Goal: Information Seeking & Learning: Learn about a topic

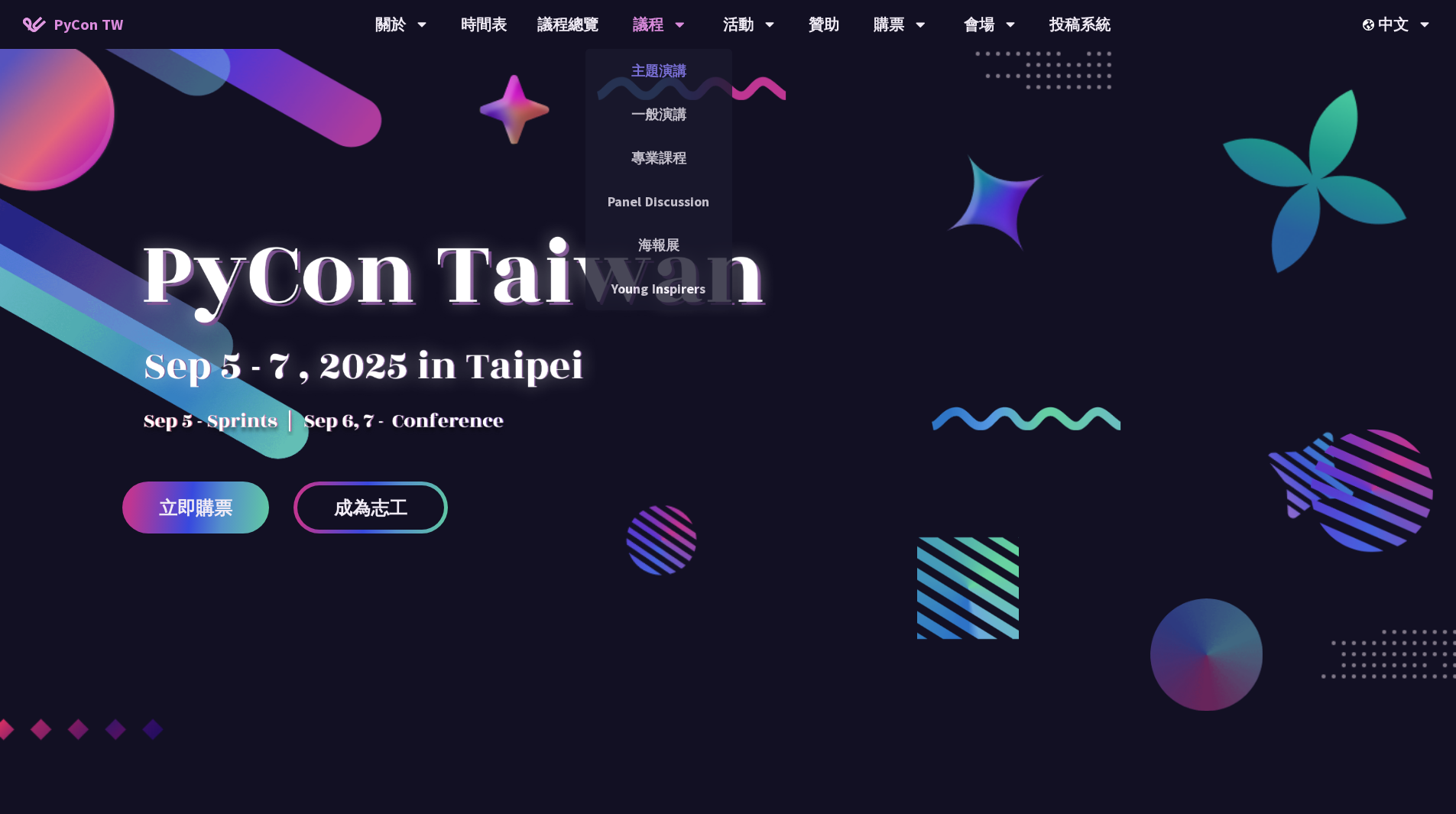
click at [657, 77] on link "主題演講" at bounding box center [659, 70] width 147 height 36
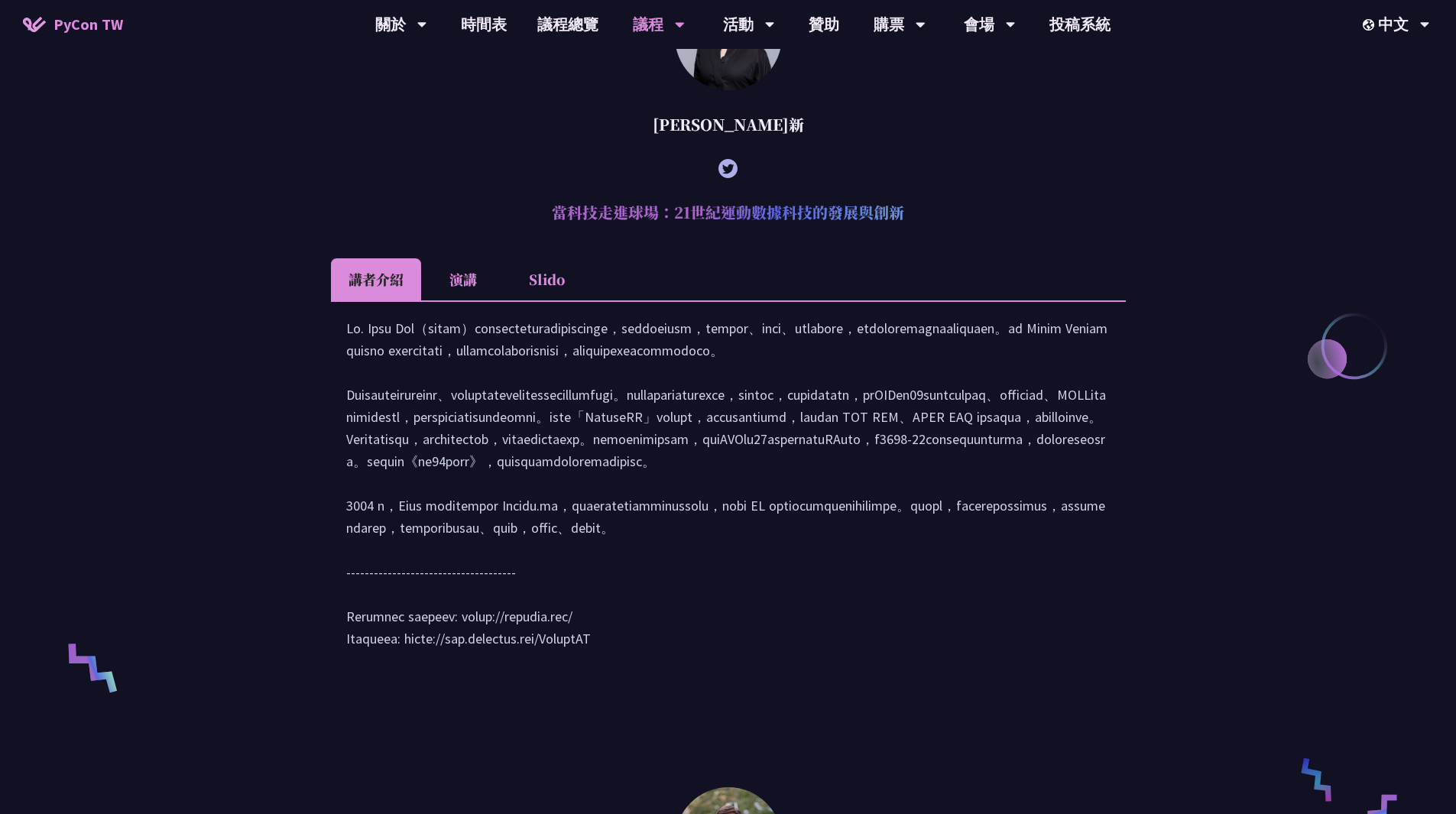
scroll to position [535, 0]
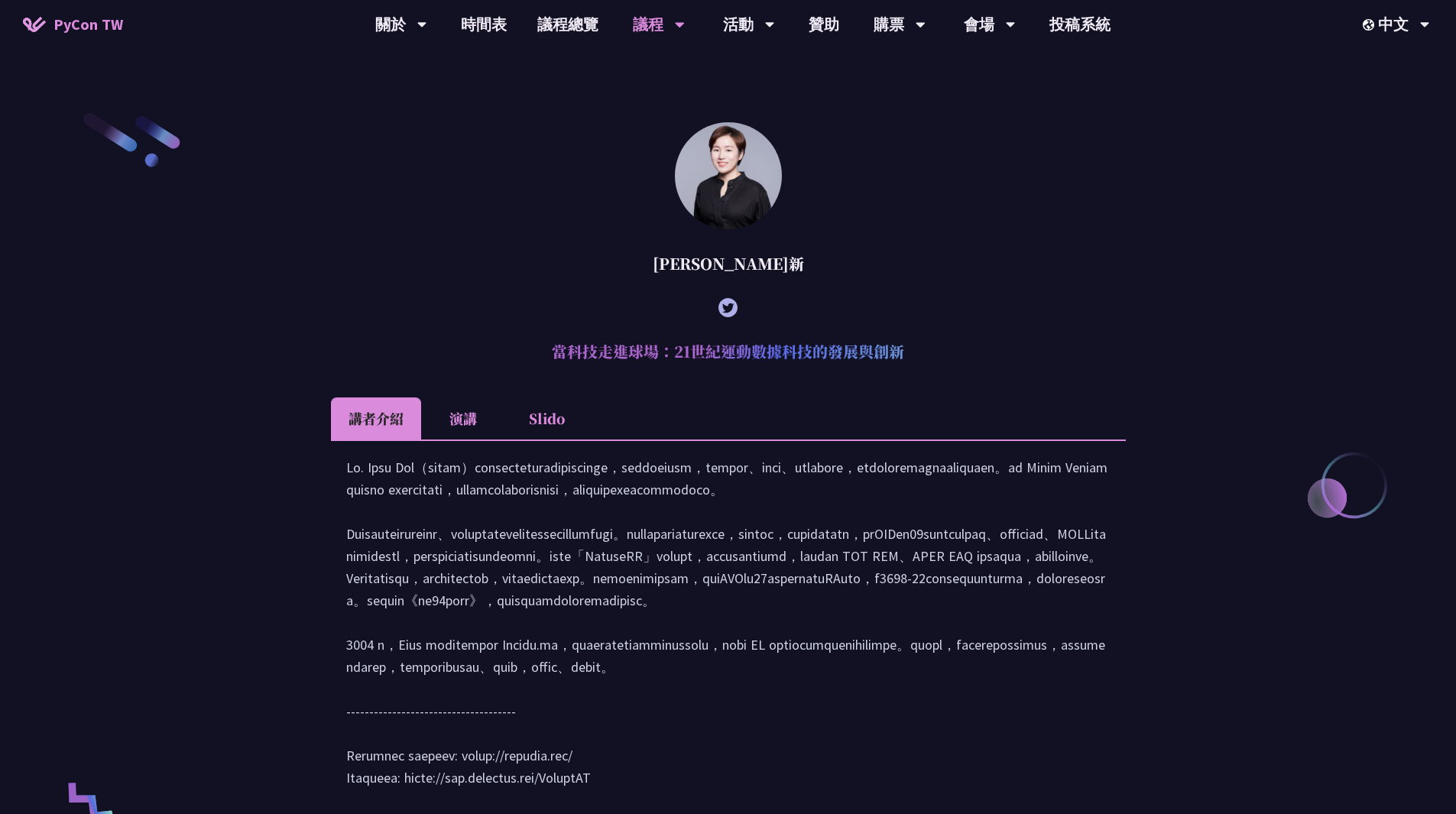
click at [447, 415] on li "演講" at bounding box center [463, 419] width 84 height 42
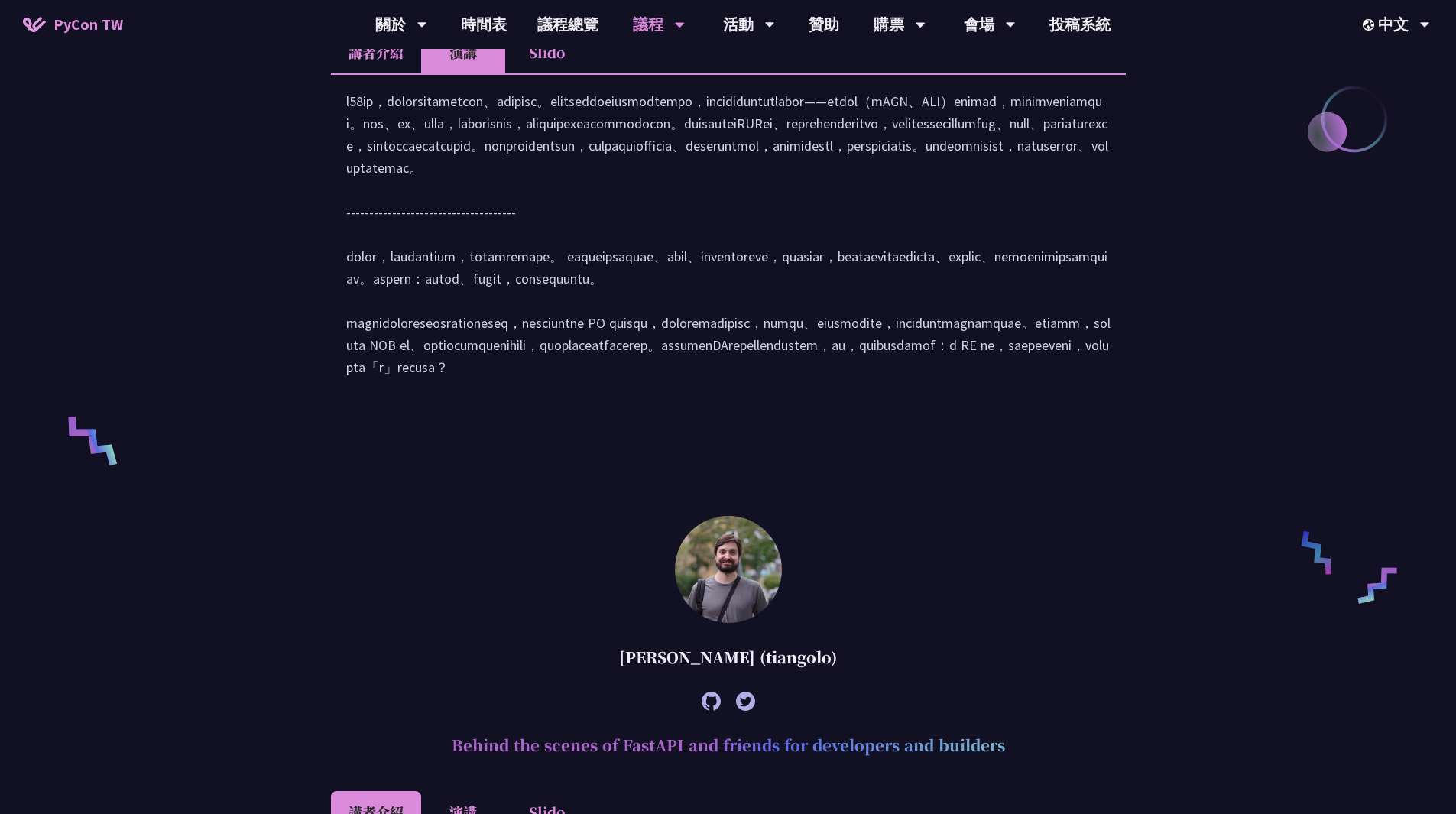
scroll to position [764, 0]
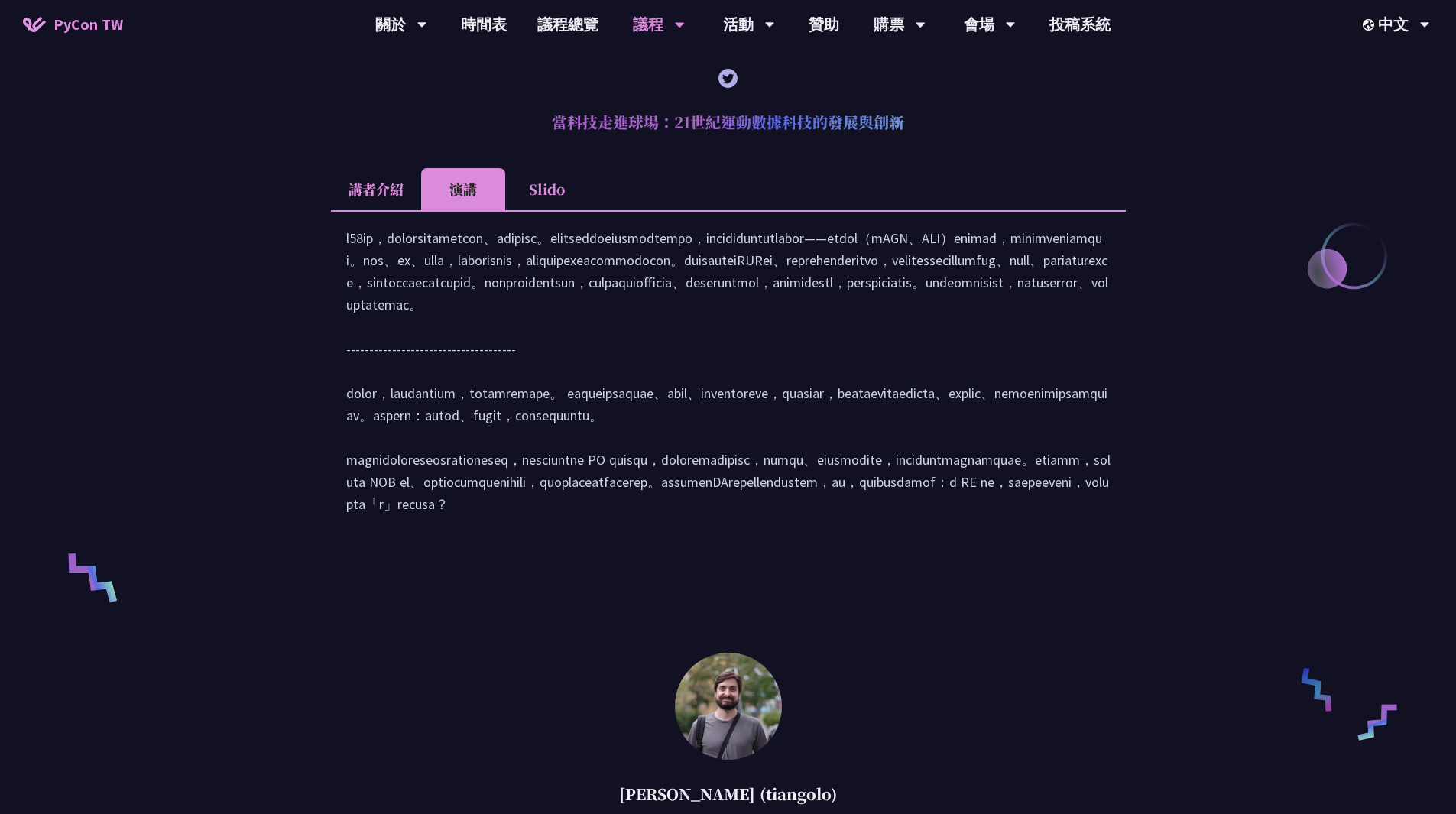
click at [392, 176] on li "講者介紹" at bounding box center [376, 190] width 90 height 42
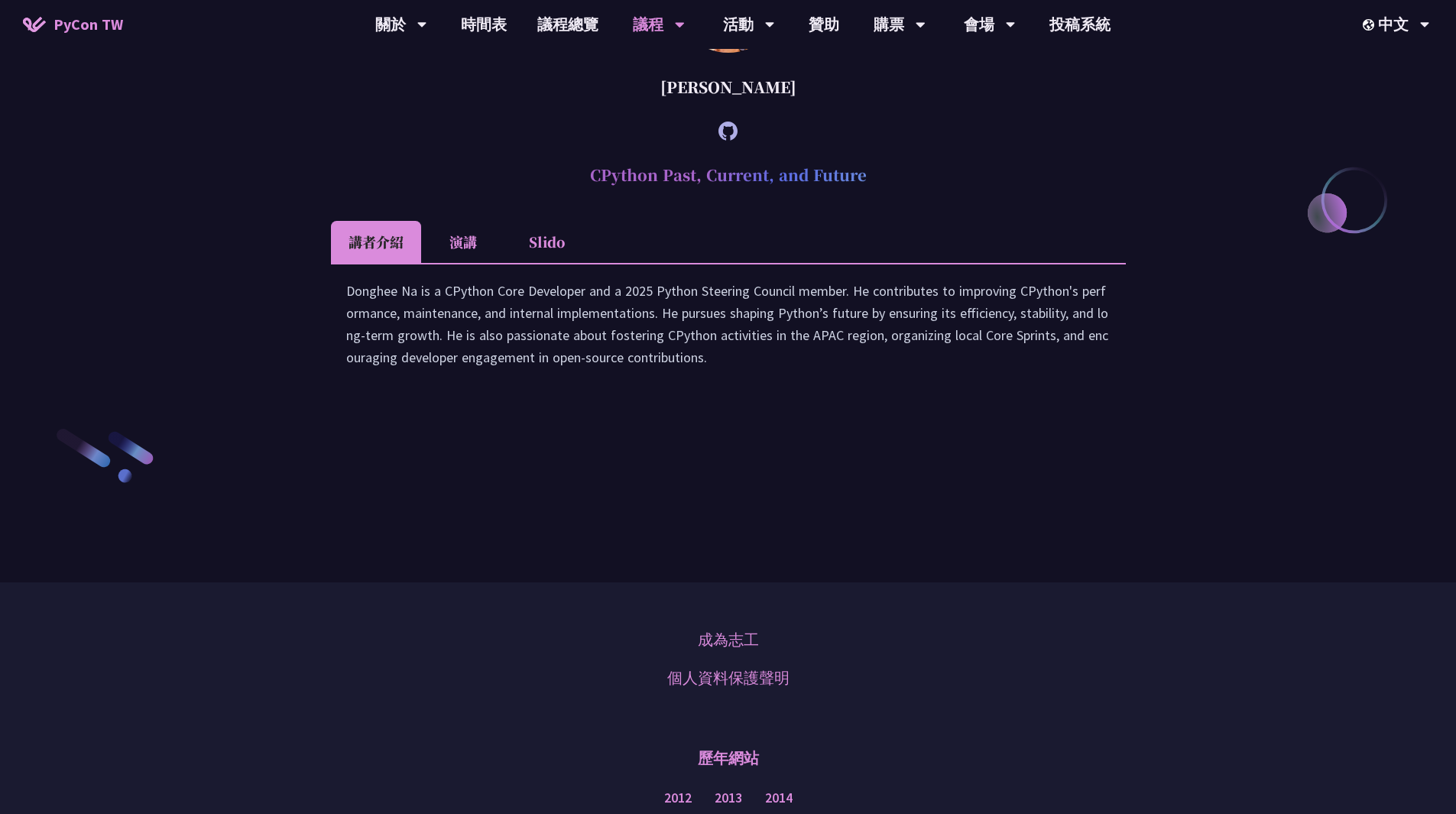
scroll to position [1745, 0]
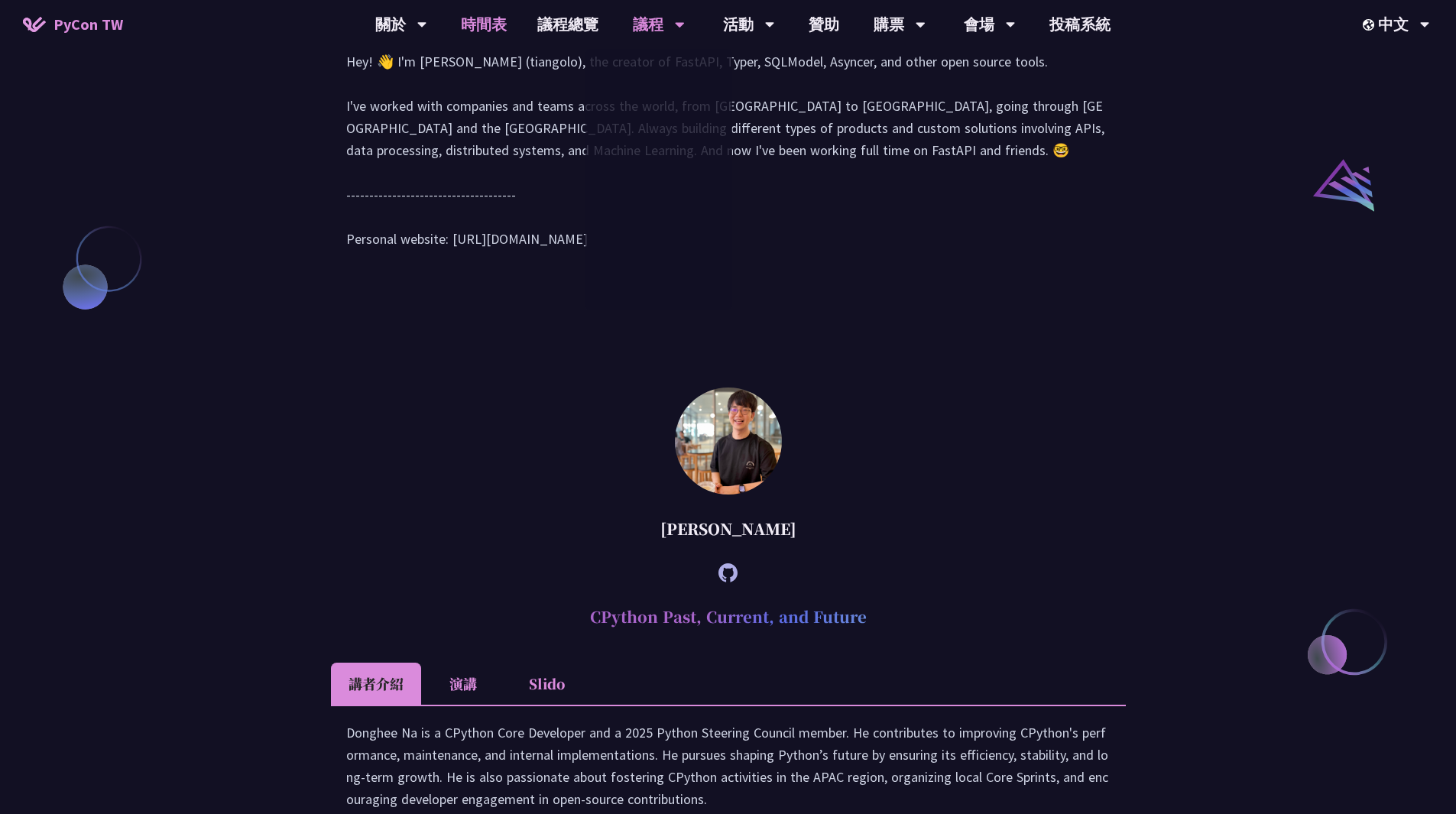
click at [478, 16] on link "時間表" at bounding box center [483, 24] width 76 height 49
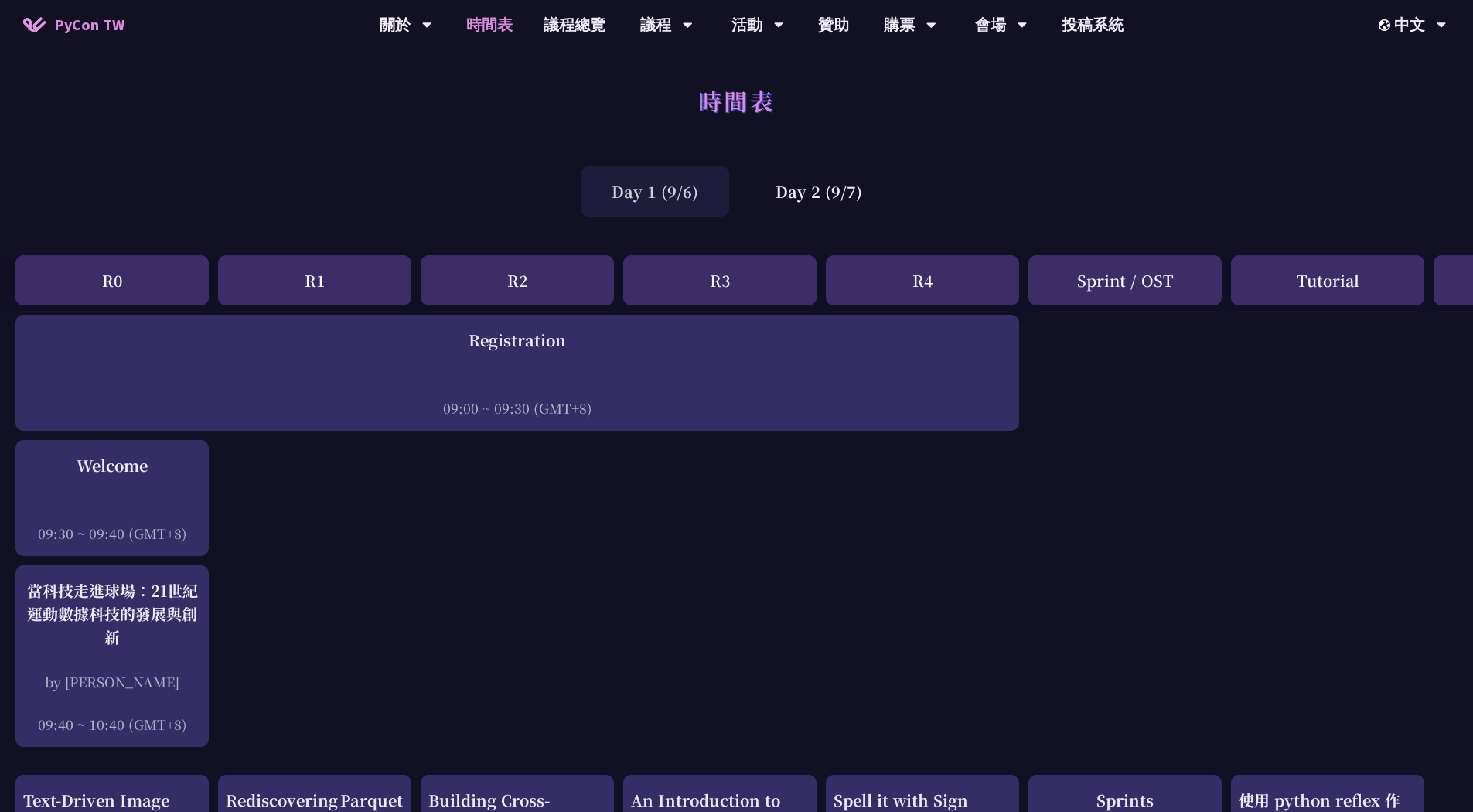
click at [697, 181] on div "Day 1 (9/6)" at bounding box center [655, 192] width 149 height 51
click at [870, 186] on div "Day 2 (9/7)" at bounding box center [819, 192] width 149 height 51
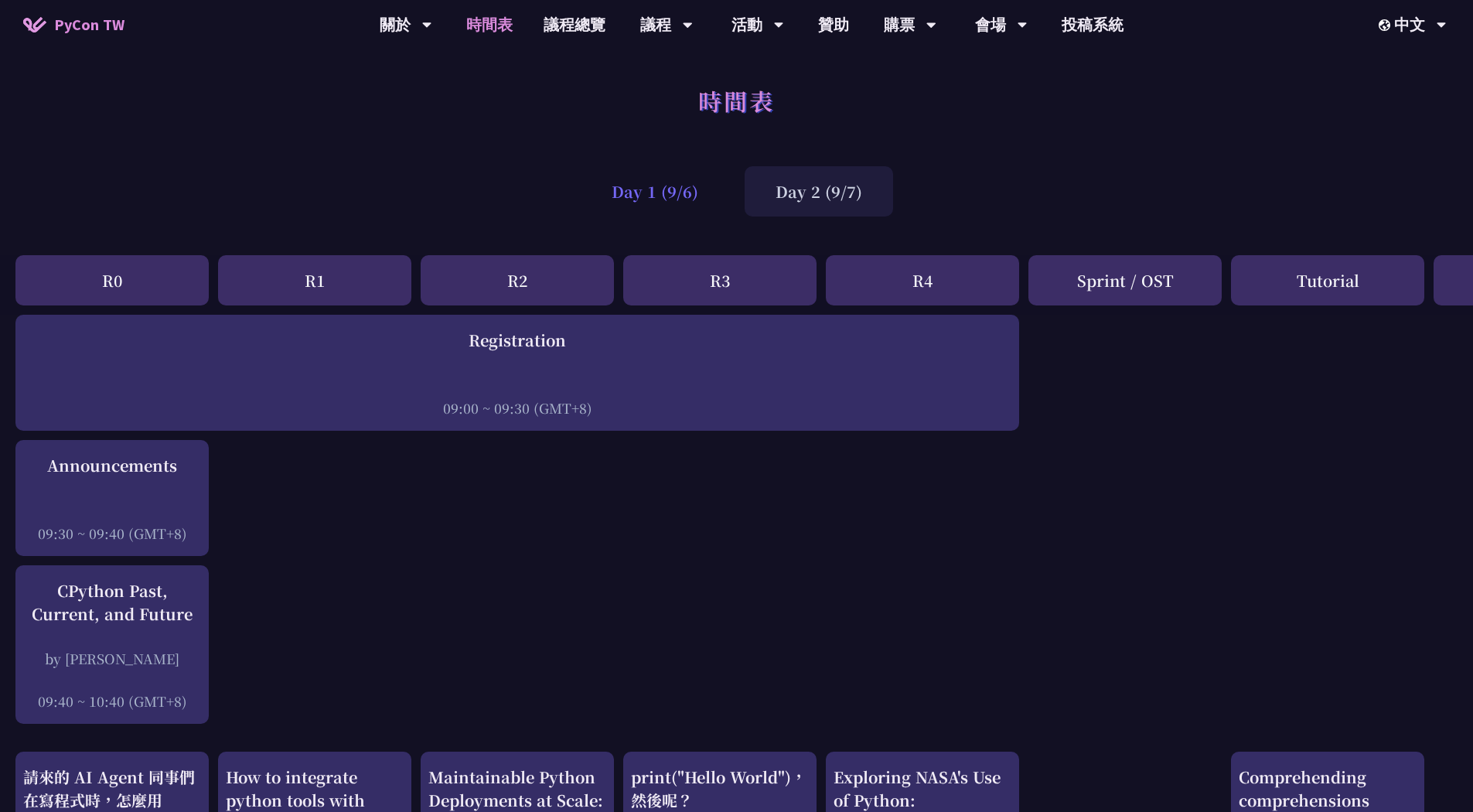
click at [670, 194] on div "Day 1 (9/6)" at bounding box center [655, 192] width 149 height 51
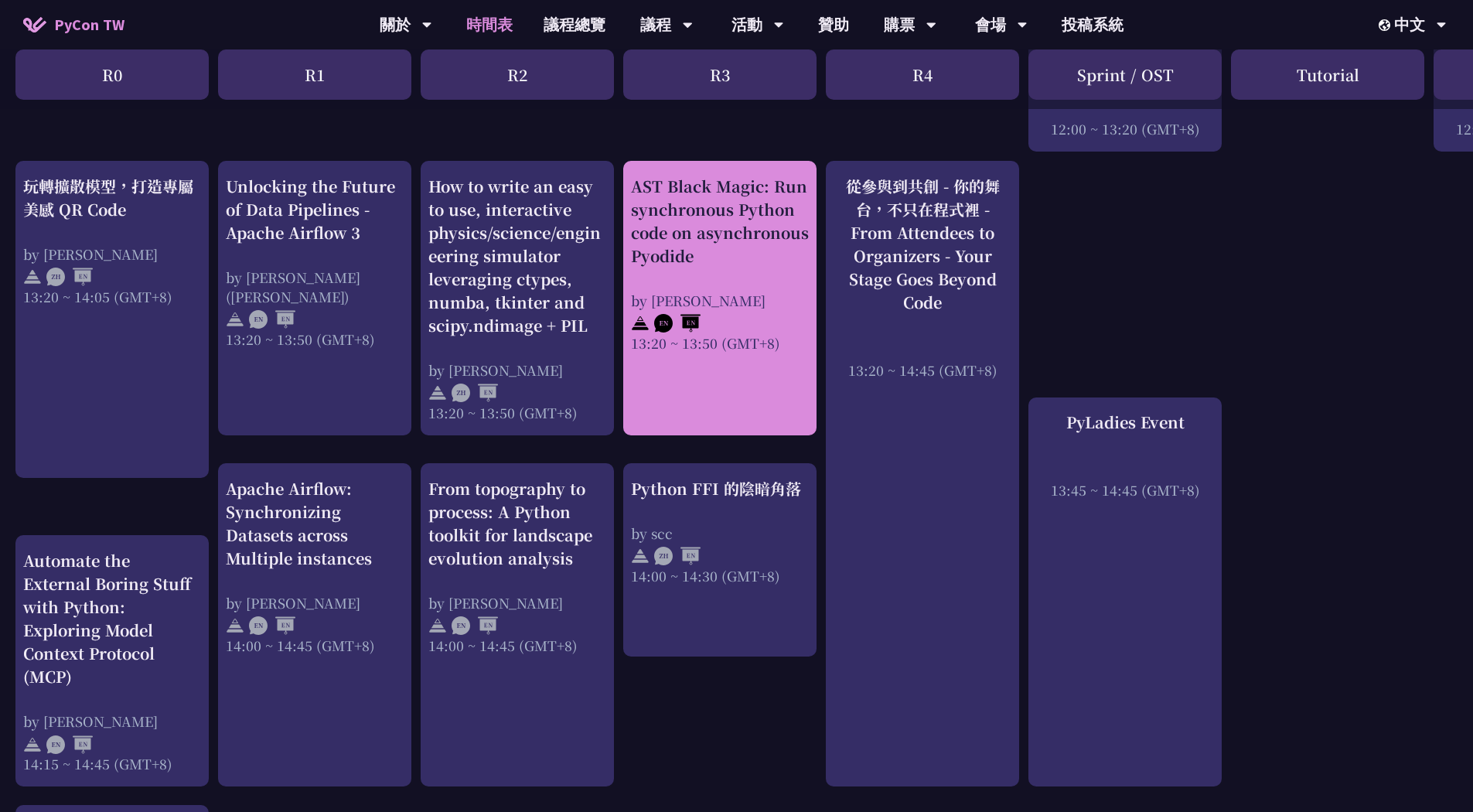
scroll to position [1315, 0]
